Goal: Check status: Check status

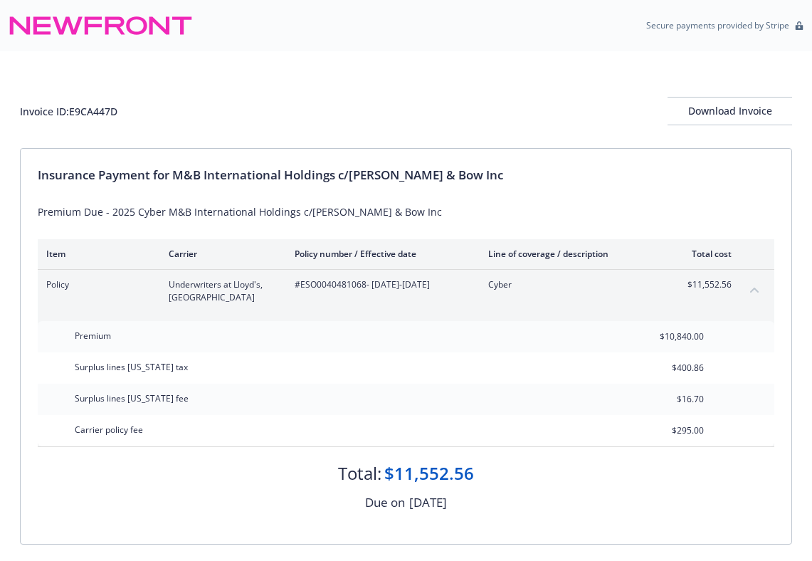
scroll to position [178, 0]
